Goal: Information Seeking & Learning: Learn about a topic

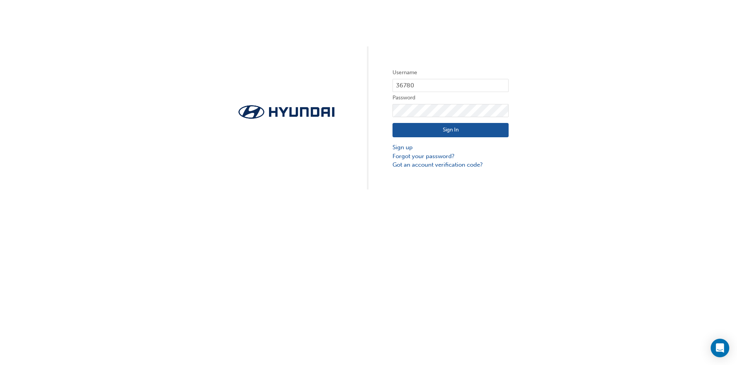
click at [429, 125] on button "Sign In" at bounding box center [450, 130] width 116 height 15
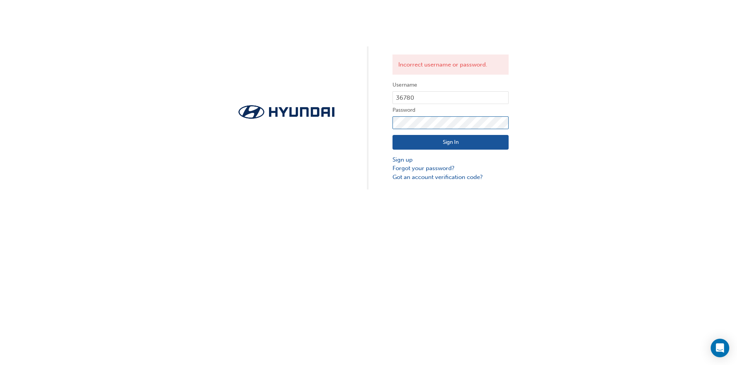
click at [354, 111] on div "Incorrect username or password. Username 36780 Password Sign In Sign up Forgot …" at bounding box center [368, 95] width 737 height 190
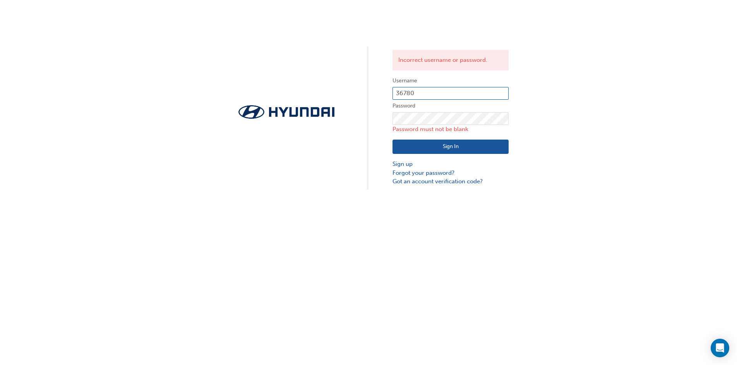
type input "36"
drag, startPoint x: 407, startPoint y: 94, endPoint x: 393, endPoint y: 94, distance: 13.2
click at [393, 94] on input "36" at bounding box center [450, 93] width 116 height 13
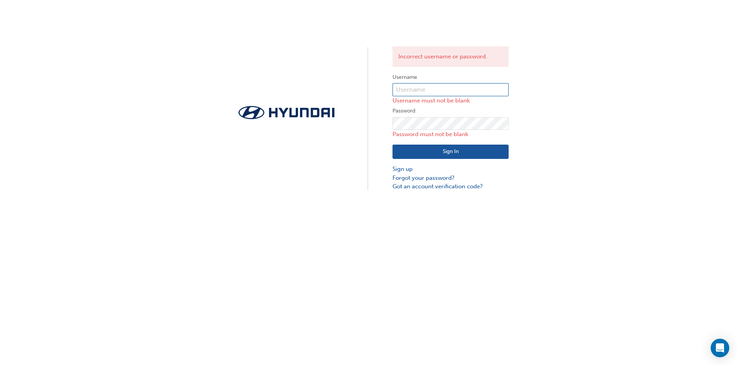
click at [420, 91] on input "text" at bounding box center [450, 89] width 116 height 13
click at [273, 164] on div "Incorrect username or password. Username Username must not be blank Password Pa…" at bounding box center [368, 95] width 737 height 191
click at [424, 181] on link "Forgot your password?" at bounding box center [450, 178] width 116 height 9
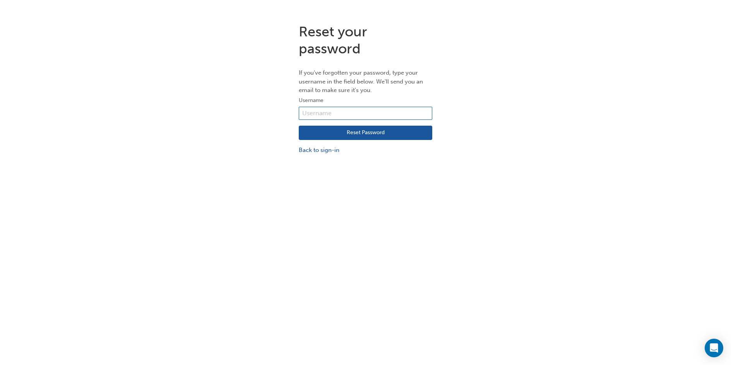
click at [349, 113] on input "text" at bounding box center [365, 113] width 133 height 13
click at [313, 116] on input "text" at bounding box center [365, 113] width 133 height 13
type input "rickyc@geisslermotors.com.au"
click at [348, 135] on button "Reset Password" at bounding box center [365, 133] width 133 height 15
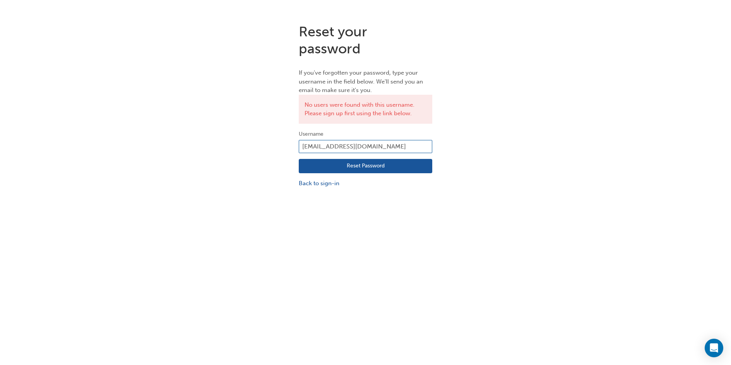
drag, startPoint x: 388, startPoint y: 146, endPoint x: 319, endPoint y: 150, distance: 69.0
click at [319, 150] on input "rickyc@geisslermotors.com.au" at bounding box center [365, 146] width 133 height 13
type input "ricky constantine"
click at [322, 168] on button "Reset Password" at bounding box center [365, 166] width 133 height 15
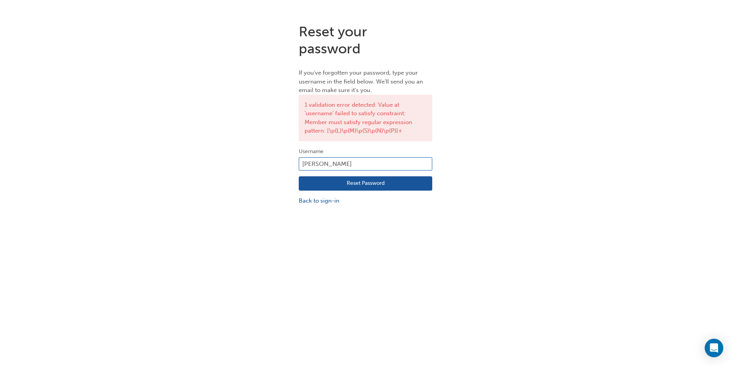
scroll to position [17, 0]
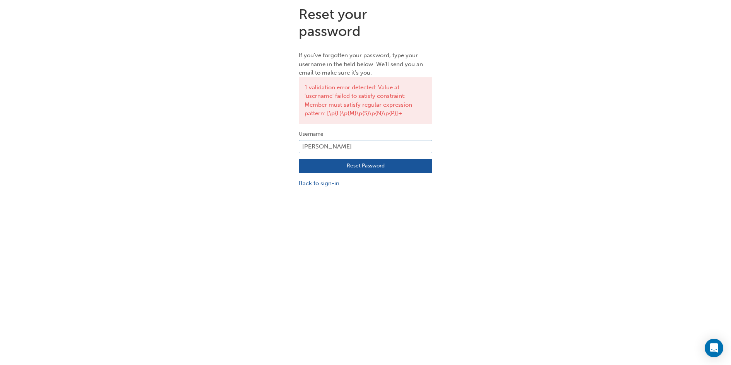
drag, startPoint x: 357, startPoint y: 146, endPoint x: 316, endPoint y: 149, distance: 40.7
click at [316, 149] on input "ricky constantine" at bounding box center [365, 146] width 133 height 13
type input "rick"
click at [302, 181] on link "Back to sign-in" at bounding box center [365, 183] width 133 height 9
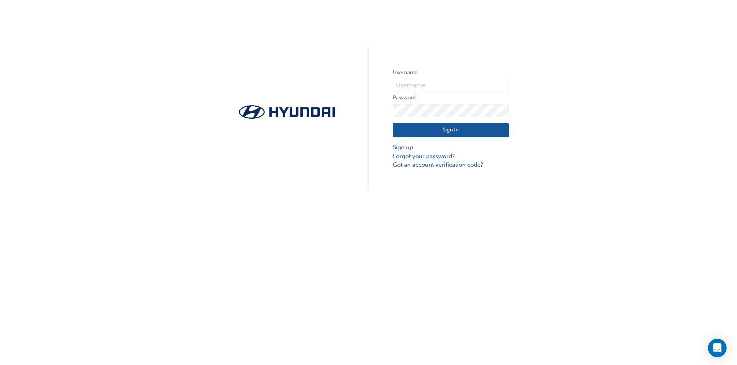
scroll to position [0, 0]
type input "36780"
click at [419, 87] on input "36780" at bounding box center [450, 85] width 116 height 13
drag, startPoint x: 421, startPoint y: 92, endPoint x: 421, endPoint y: 82, distance: 10.1
click at [438, 87] on input "36780" at bounding box center [450, 85] width 116 height 13
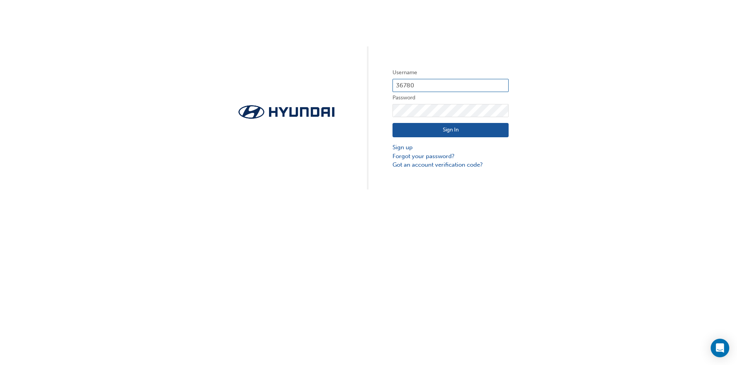
drag, startPoint x: 421, startPoint y: 82, endPoint x: 393, endPoint y: 85, distance: 28.0
click at [393, 85] on input "36780" at bounding box center [450, 85] width 116 height 13
click at [407, 155] on link "Forgot your password?" at bounding box center [450, 156] width 116 height 9
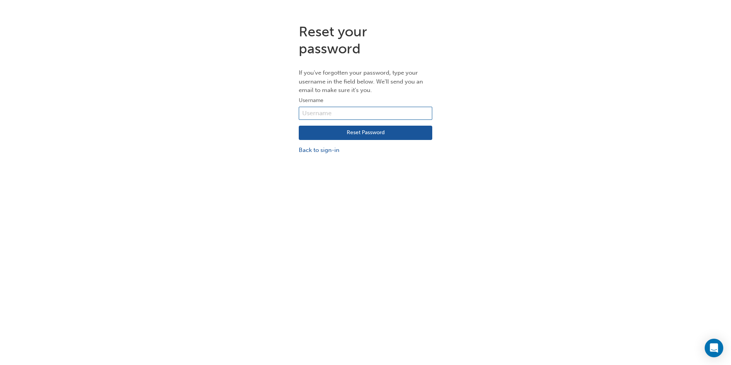
click at [324, 111] on input "text" at bounding box center [365, 113] width 133 height 13
paste input "36780"
type input "36780"
click at [324, 134] on button "Reset Password" at bounding box center [365, 133] width 133 height 15
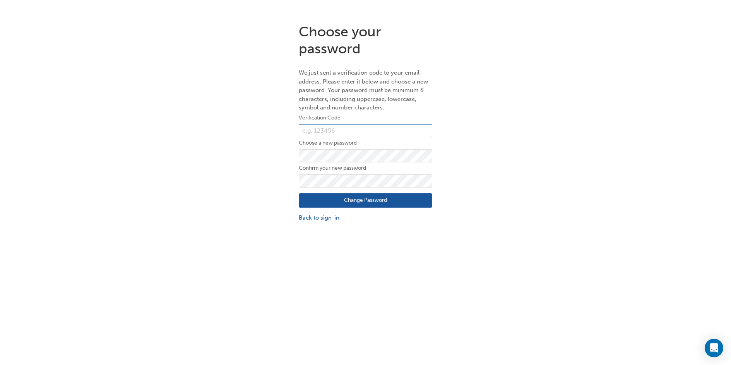
click at [325, 133] on input "text" at bounding box center [365, 130] width 133 height 13
click at [347, 134] on input "text" at bounding box center [365, 130] width 133 height 13
paste input "728603"
type input "728603"
click at [330, 202] on button "Change Password" at bounding box center [365, 200] width 133 height 15
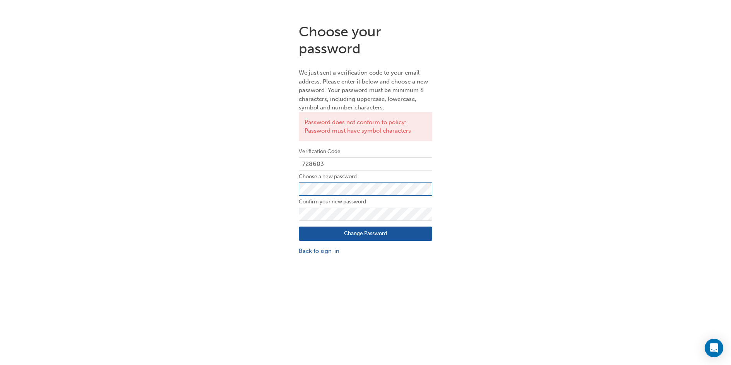
click at [265, 198] on div "Choose your password We just sent a verification code to your email address. Pl…" at bounding box center [365, 139] width 731 height 244
click at [348, 231] on button "Change Password" at bounding box center [365, 234] width 133 height 15
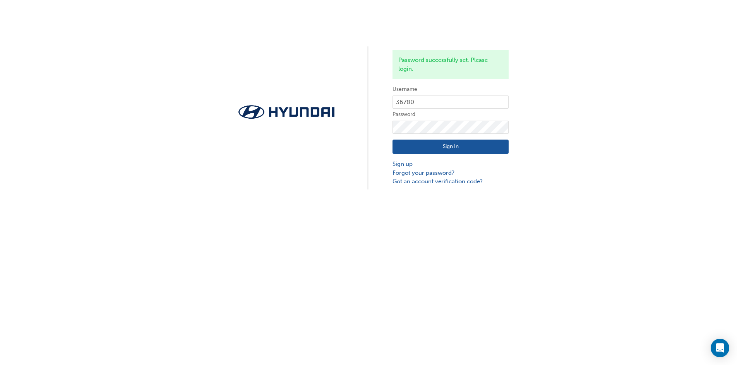
click at [414, 143] on button "Sign In" at bounding box center [450, 147] width 116 height 15
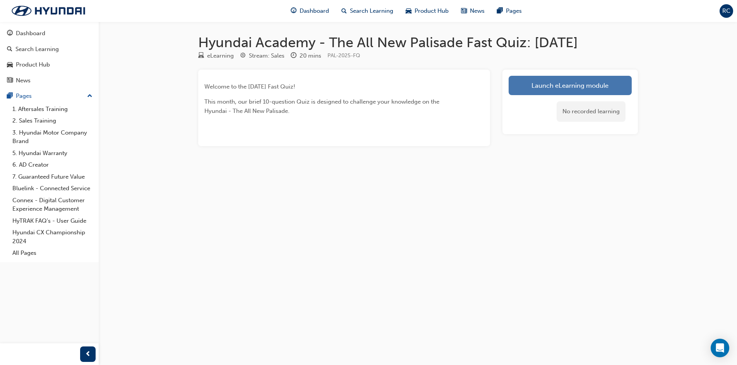
click at [543, 88] on link "Launch eLearning module" at bounding box center [569, 85] width 123 height 19
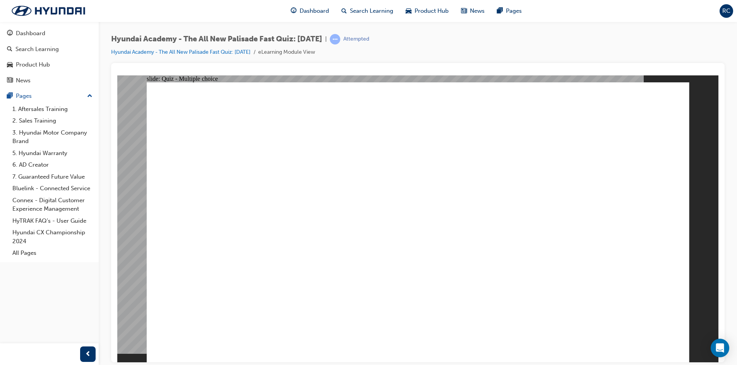
radio input "true"
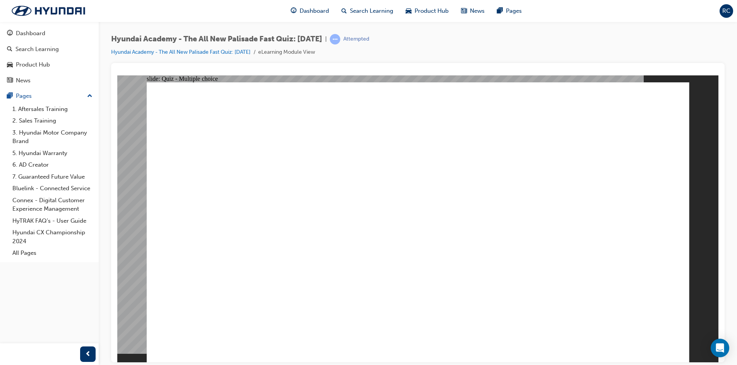
radio input "true"
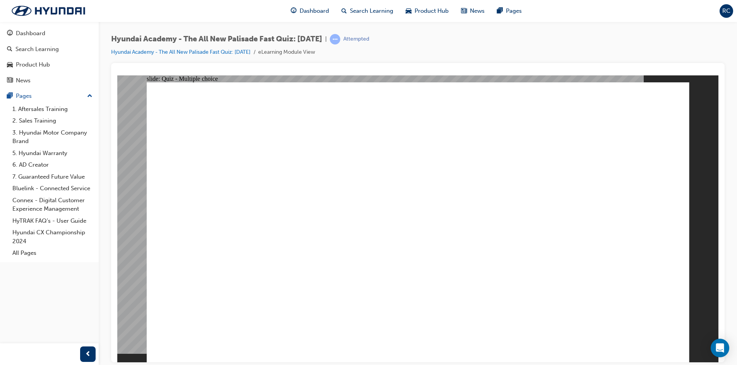
radio input "true"
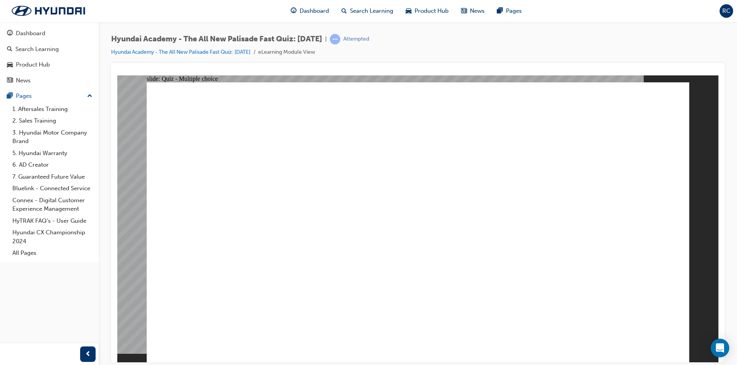
radio input "false"
radio input "true"
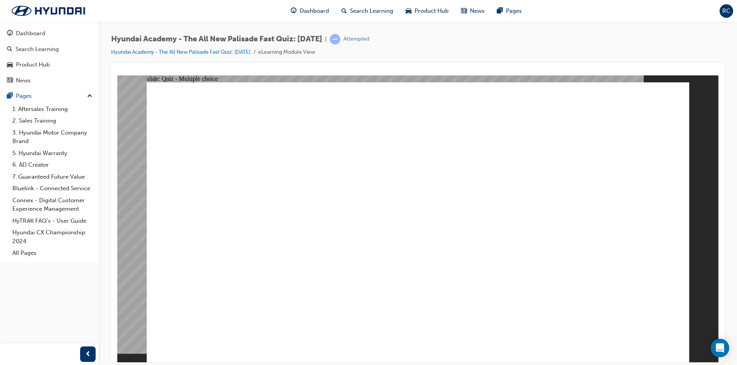
checkbox input "true"
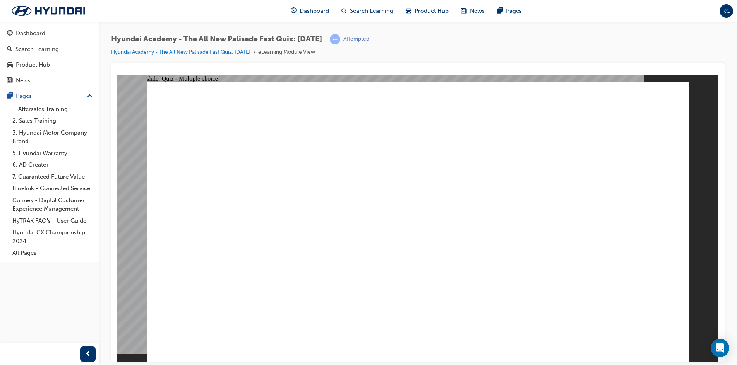
radio input "true"
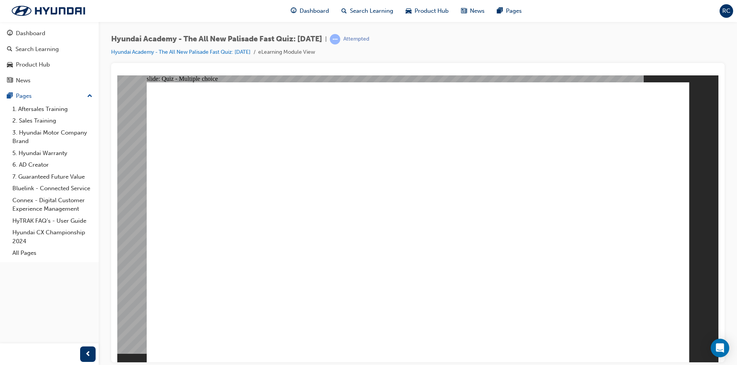
radio input "true"
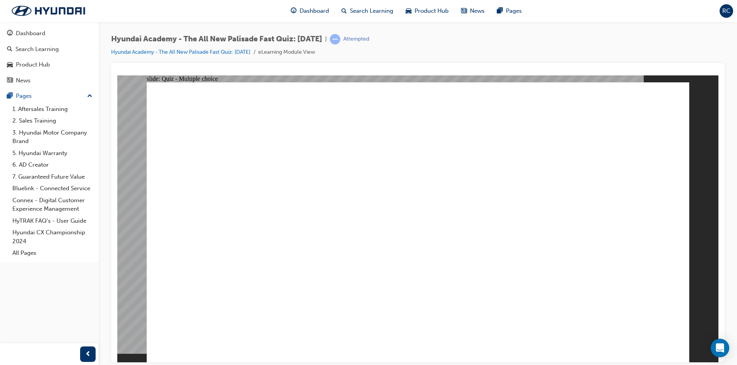
checkbox input "true"
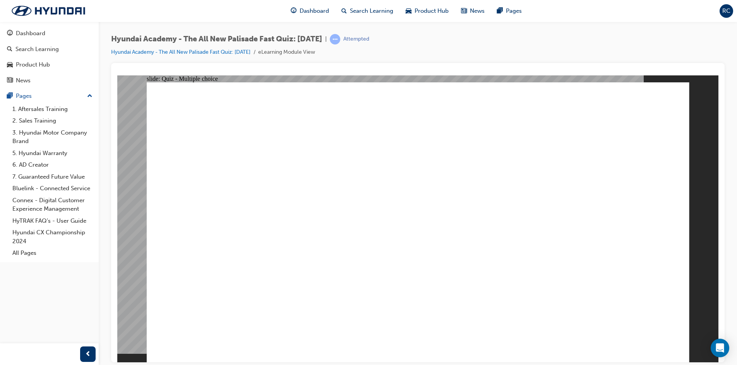
checkbox input "true"
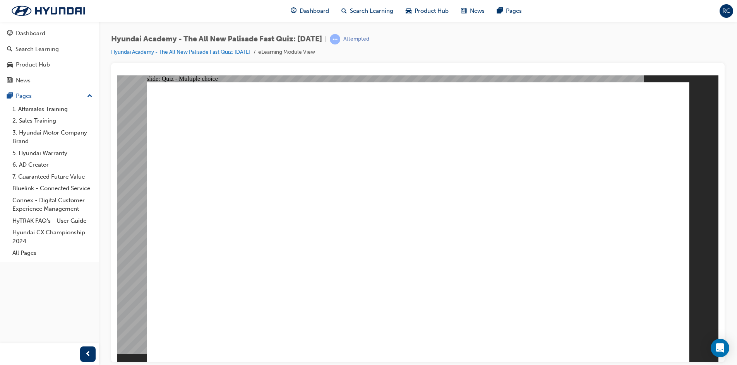
radio input "true"
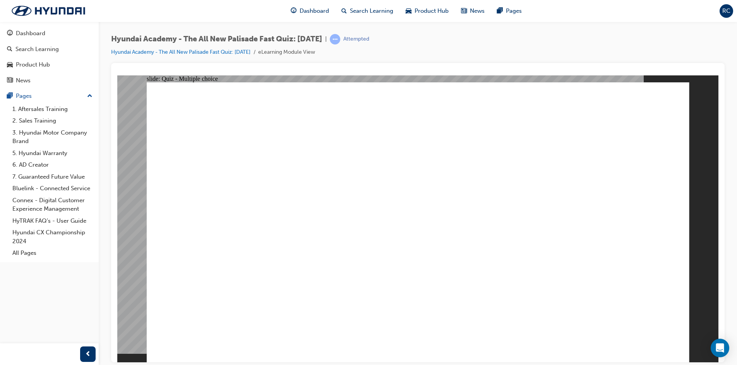
radio input "true"
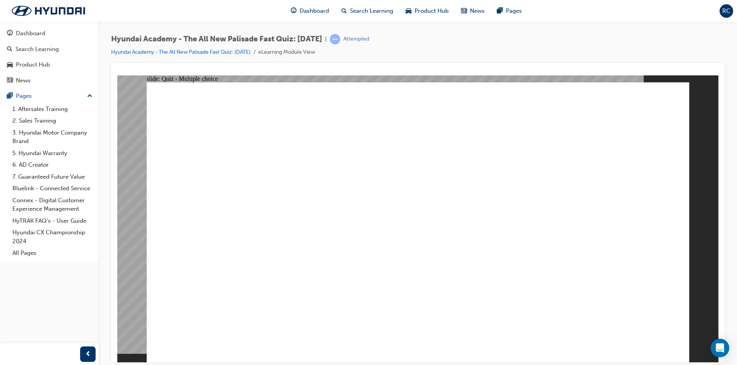
radio input "true"
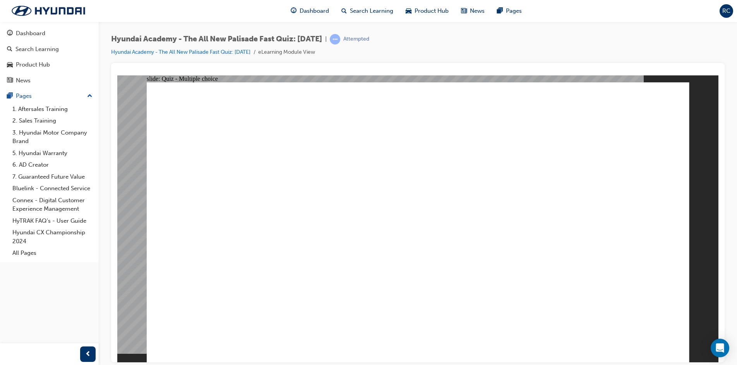
radio input "true"
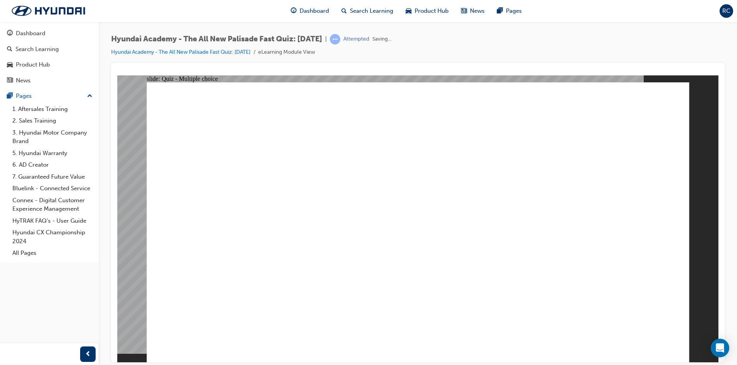
checkbox input "true"
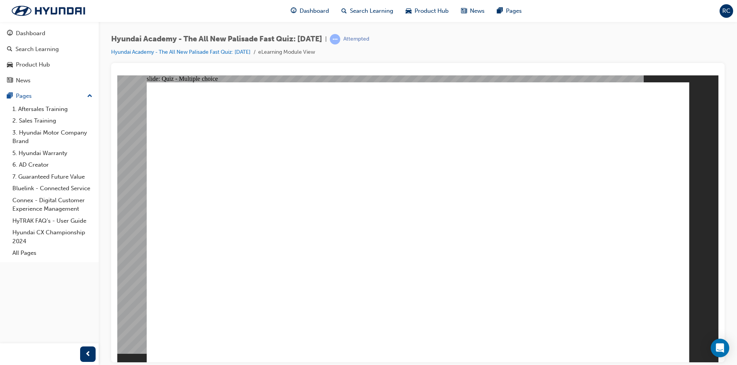
radio input "true"
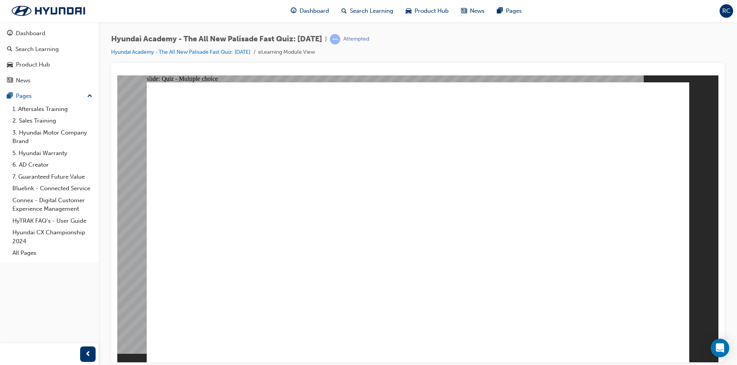
radio input "true"
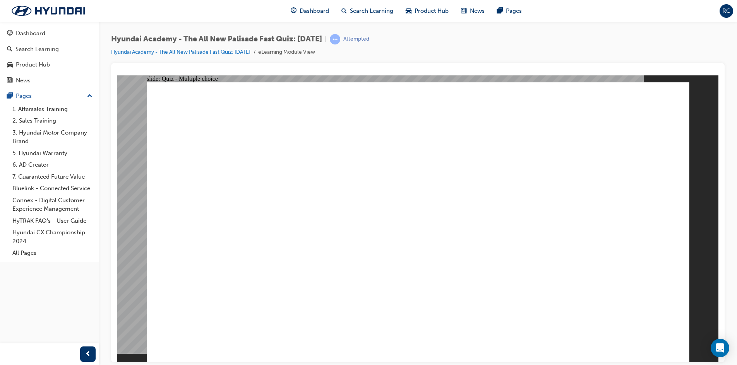
checkbox input "true"
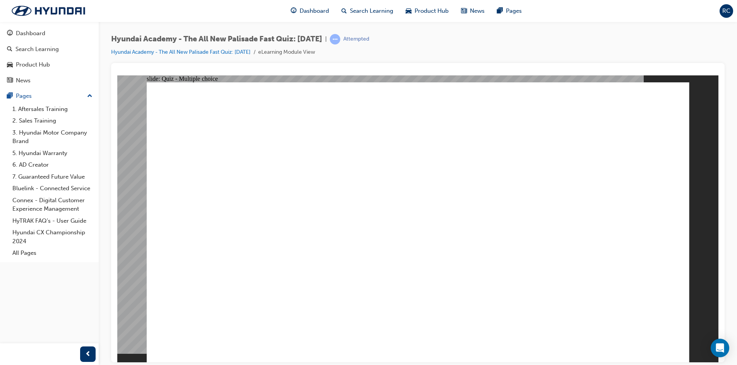
checkbox input "true"
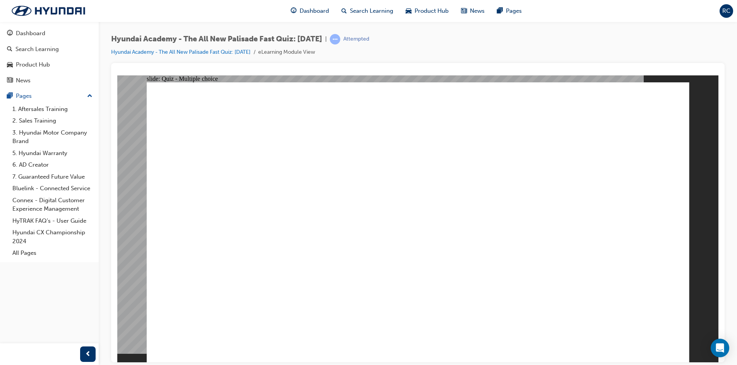
radio input "true"
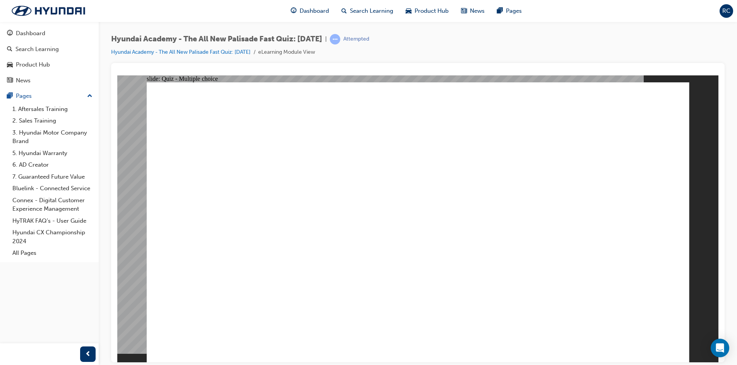
radio input "true"
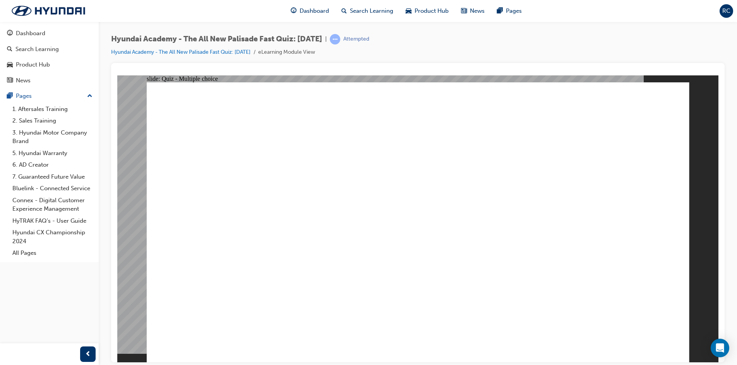
radio input "true"
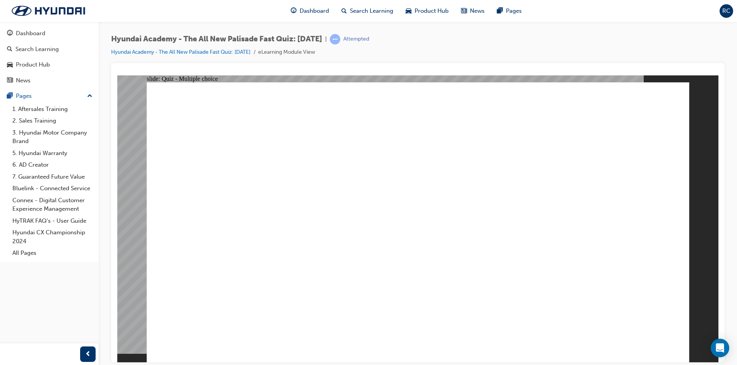
radio input "true"
radio input "false"
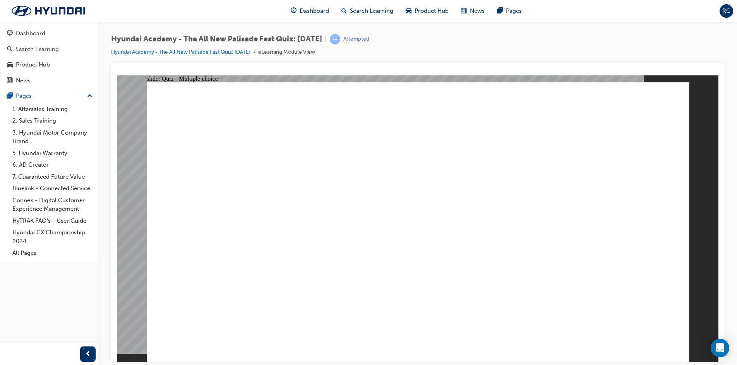
radio input "true"
checkbox input "true"
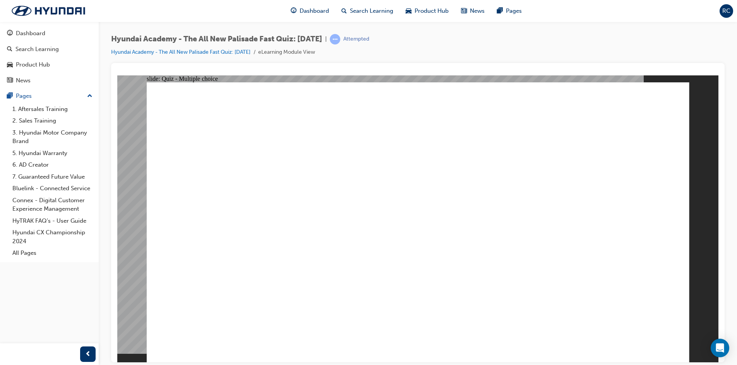
checkbox input "true"
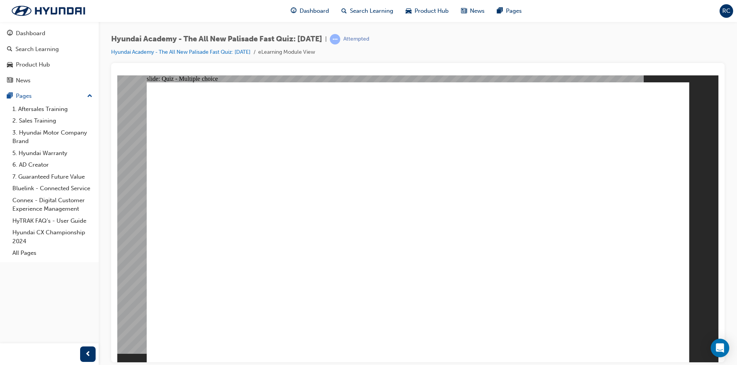
checkbox input "false"
checkbox input "true"
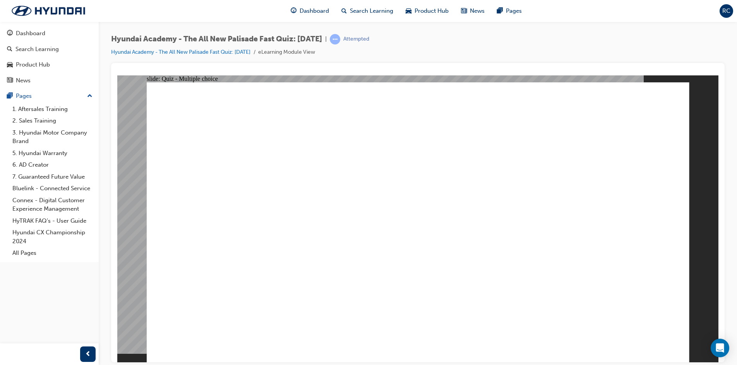
checkbox input "true"
checkbox input "false"
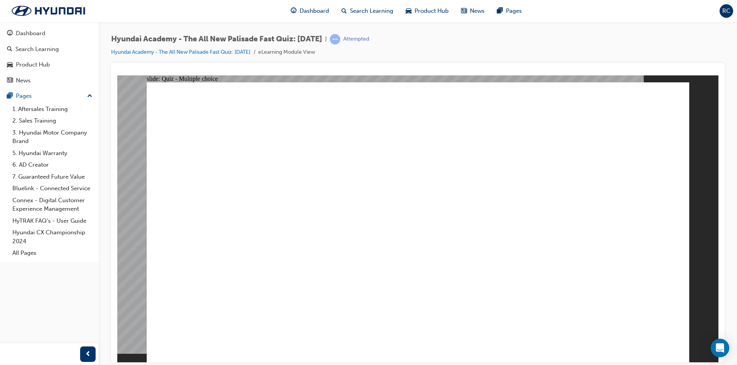
checkbox input "true"
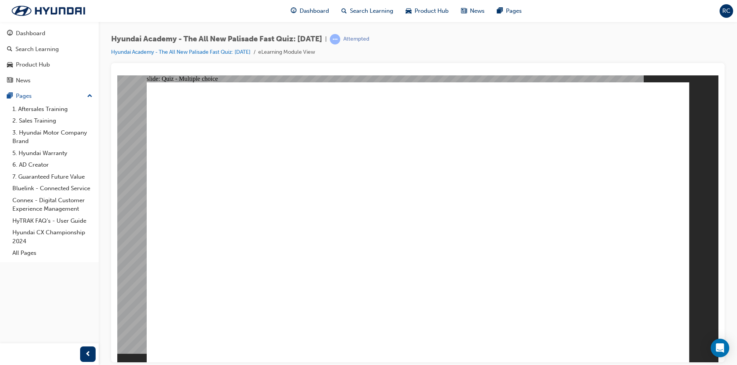
checkbox input "true"
radio input "true"
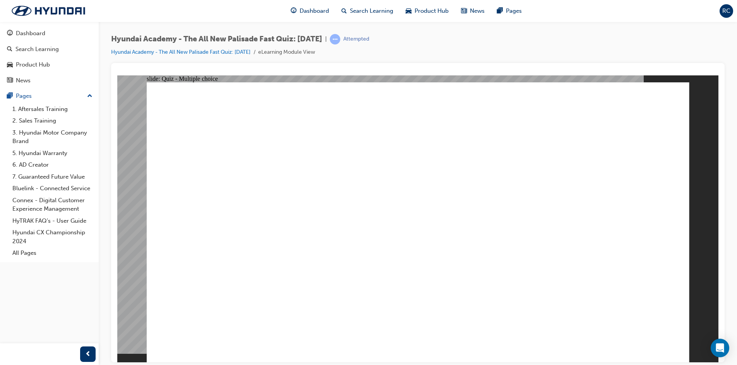
drag, startPoint x: 627, startPoint y: 323, endPoint x: 631, endPoint y: 328, distance: 6.0
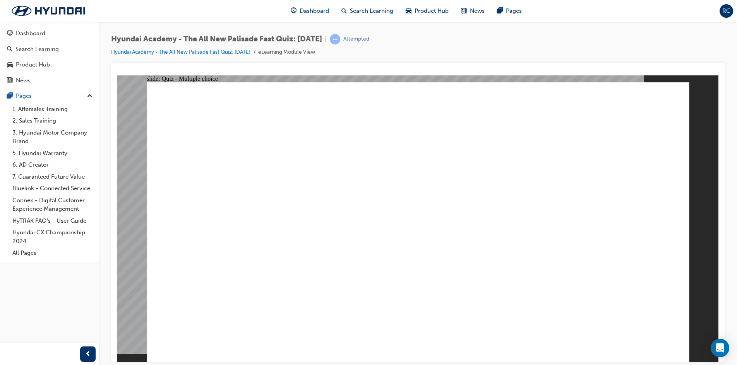
radio input "true"
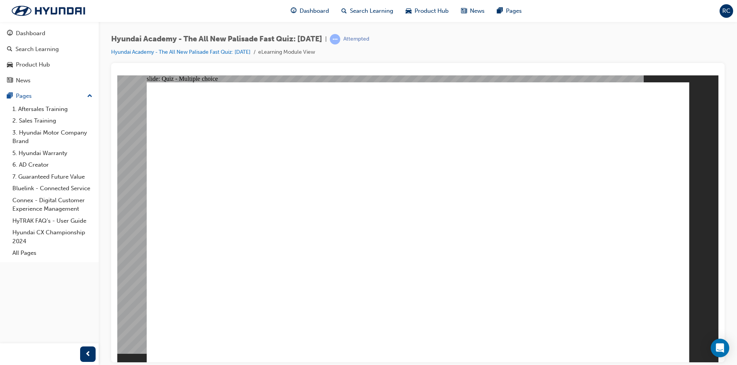
checkbox input "true"
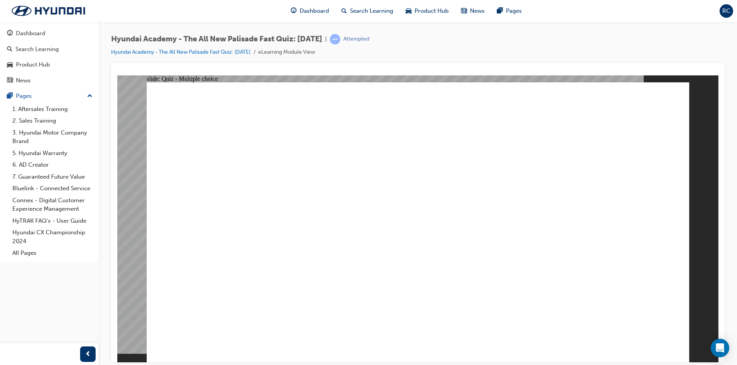
checkbox input "true"
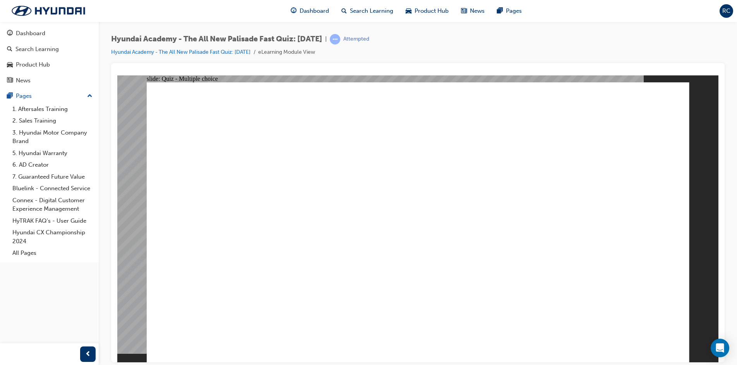
radio input "true"
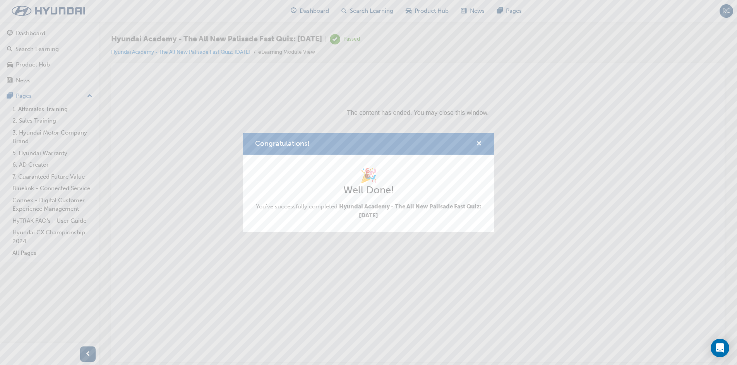
click at [478, 141] on span "cross-icon" at bounding box center [479, 144] width 6 height 7
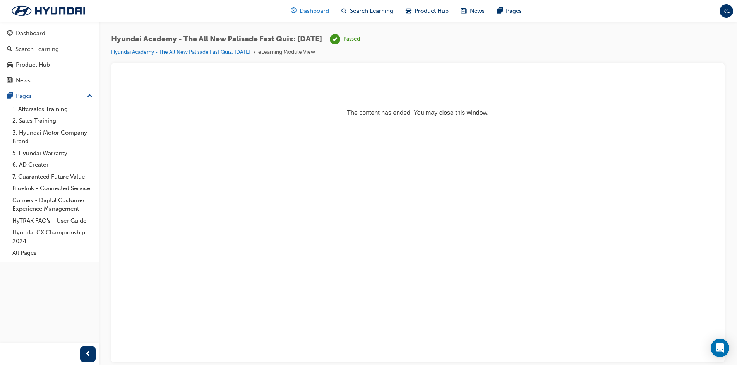
click at [292, 13] on span "guage-icon" at bounding box center [294, 11] width 6 height 10
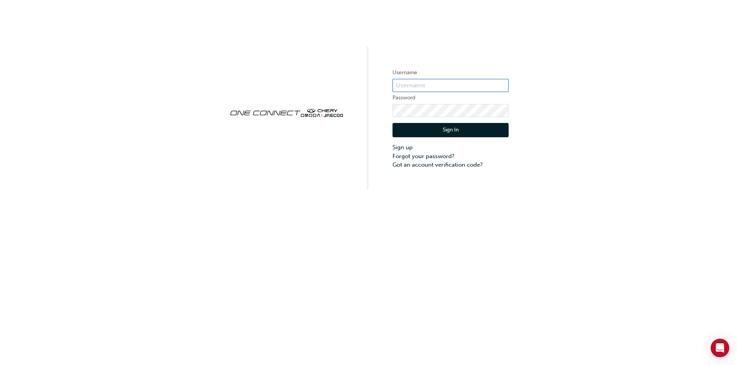
type input "ONE00312"
click at [455, 126] on button "Sign In" at bounding box center [450, 130] width 116 height 15
